Goal: Check status: Check status

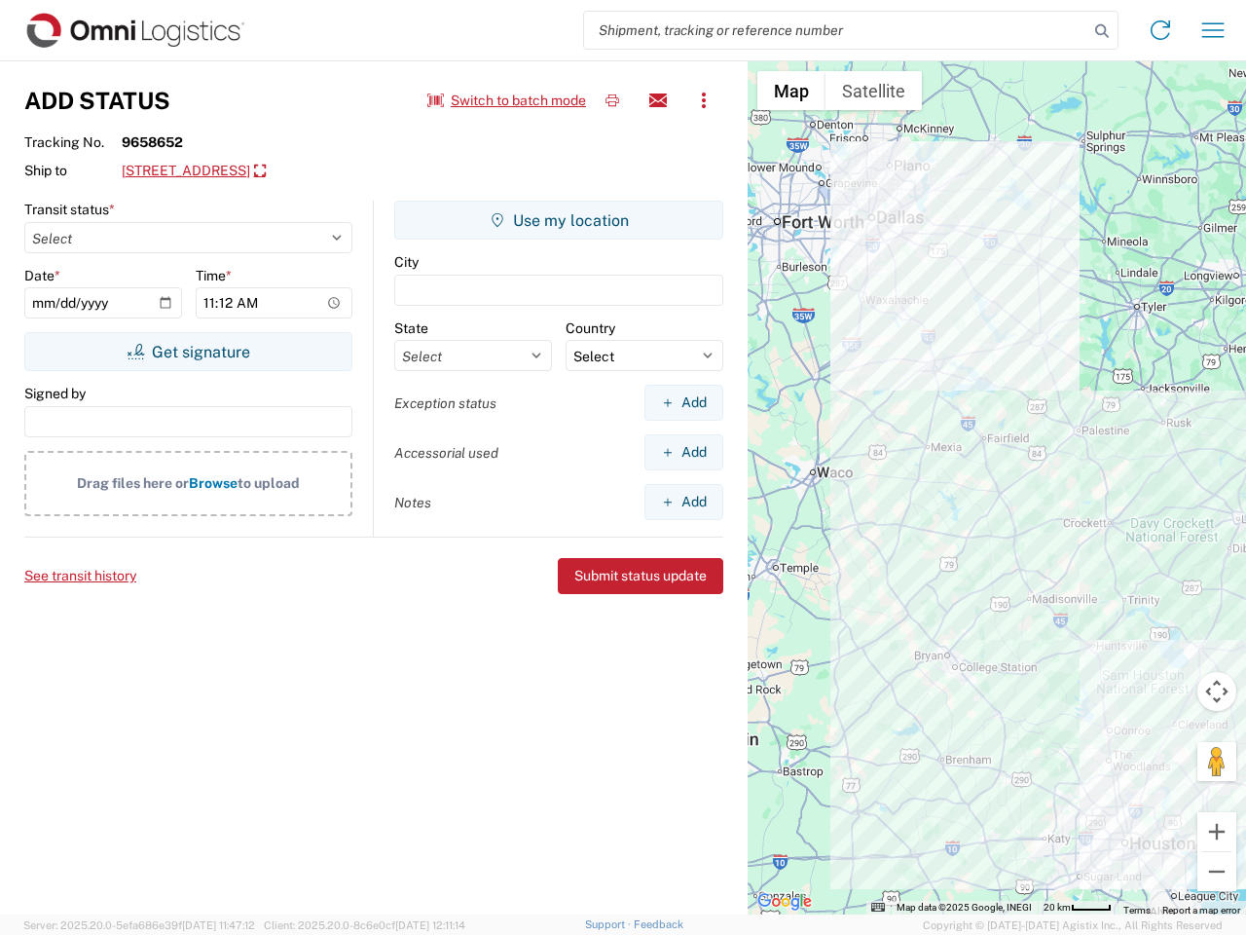
click at [836, 30] on input "search" at bounding box center [836, 30] width 504 height 37
click at [1102, 31] on icon at bounding box center [1102, 31] width 27 height 27
click at [1161, 30] on icon at bounding box center [1160, 30] width 31 height 31
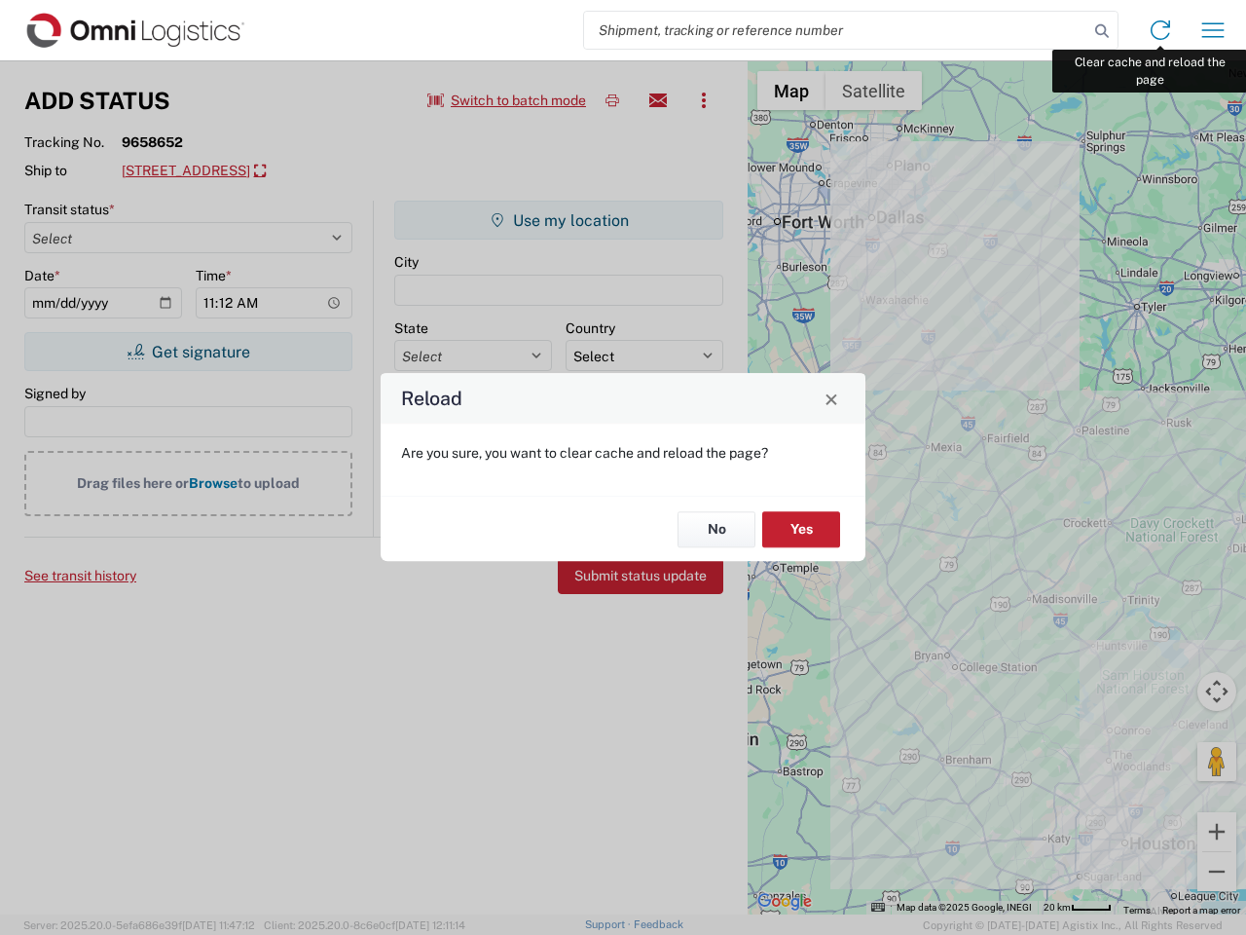
click at [1213, 30] on div "Reload Are you sure, you want to clear cache and reload the page? No Yes" at bounding box center [623, 467] width 1246 height 935
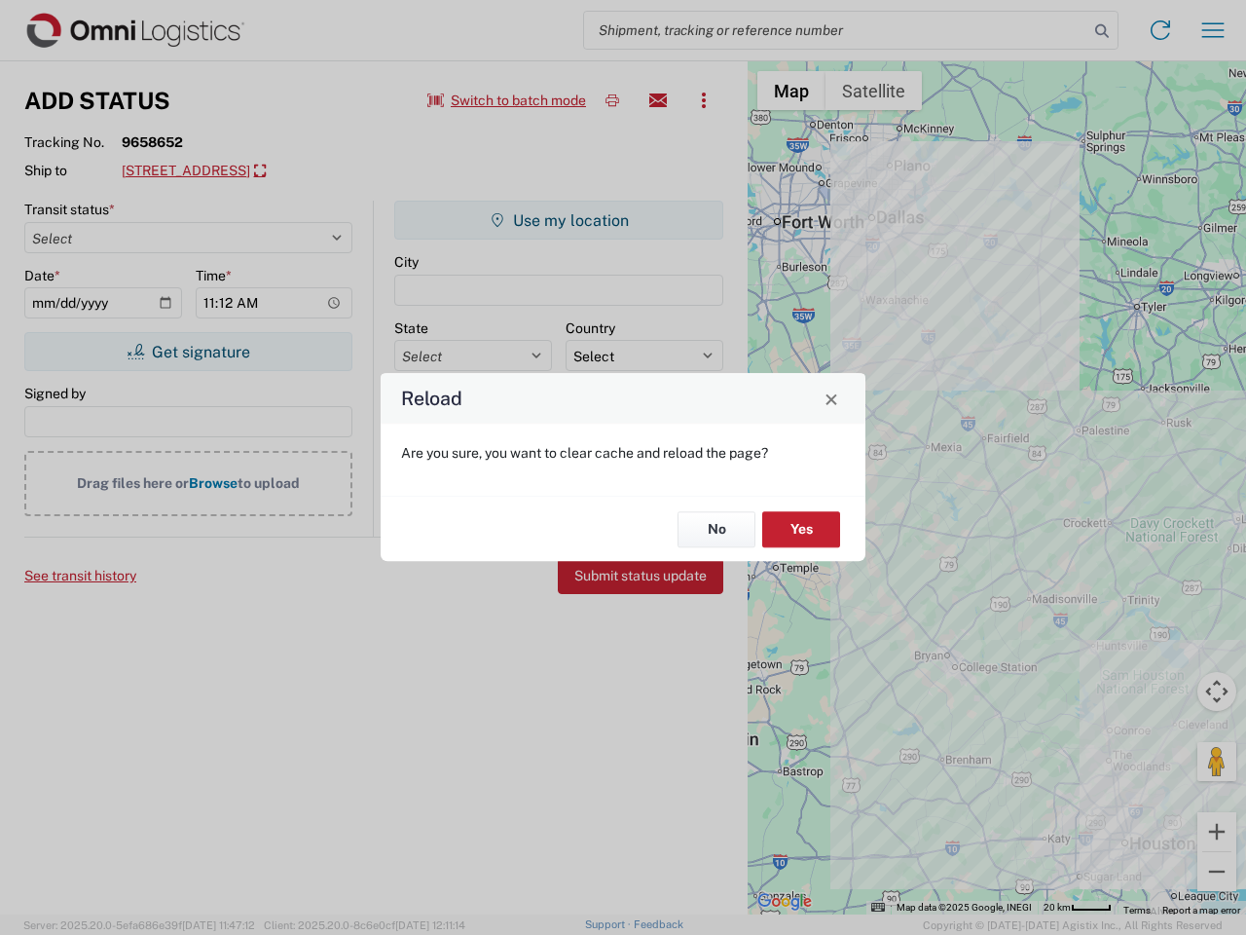
click at [507, 100] on div "Reload Are you sure, you want to clear cache and reload the page? No Yes" at bounding box center [623, 467] width 1246 height 935
click at [613, 100] on div "Reload Are you sure, you want to clear cache and reload the page? No Yes" at bounding box center [623, 467] width 1246 height 935
click at [658, 100] on div "Reload Are you sure, you want to clear cache and reload the page? No Yes" at bounding box center [623, 467] width 1246 height 935
click at [704, 100] on div "Reload Are you sure, you want to clear cache and reload the page? No Yes" at bounding box center [623, 467] width 1246 height 935
click at [283, 171] on div "Reload Are you sure, you want to clear cache and reload the page? No Yes" at bounding box center [623, 467] width 1246 height 935
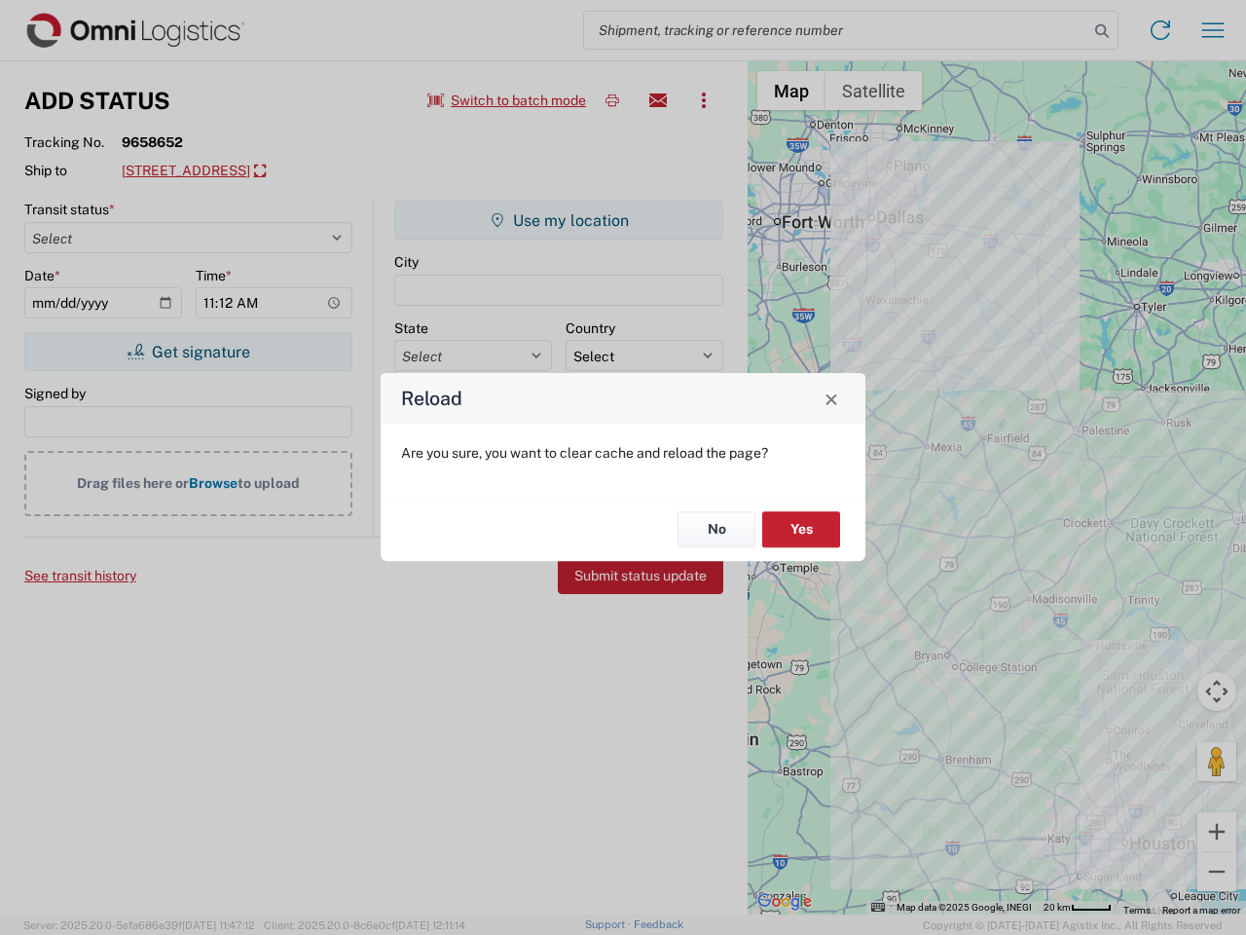
click at [188, 352] on div "Reload Are you sure, you want to clear cache and reload the page? No Yes" at bounding box center [623, 467] width 1246 height 935
